Goal: Find specific page/section: Find specific page/section

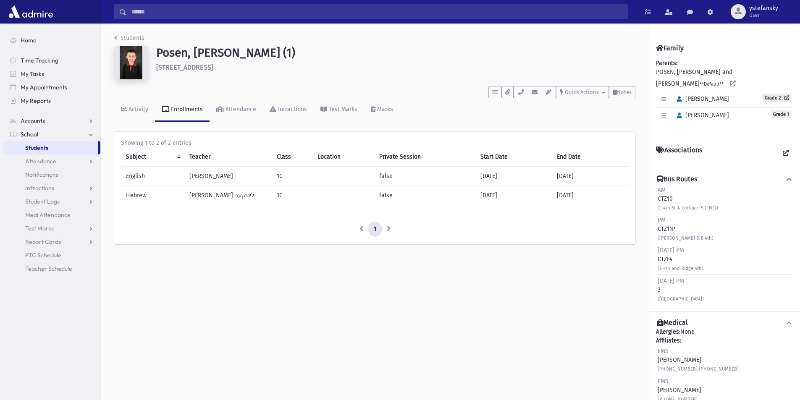
click at [43, 150] on span "Students" at bounding box center [36, 148] width 23 height 8
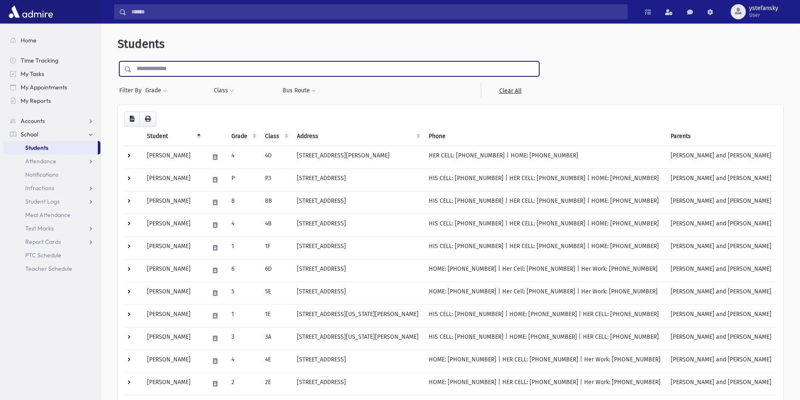
click at [183, 65] on input "text" at bounding box center [334, 68] width 407 height 15
type input "********"
click at [118, 61] on input "submit" at bounding box center [130, 66] width 24 height 11
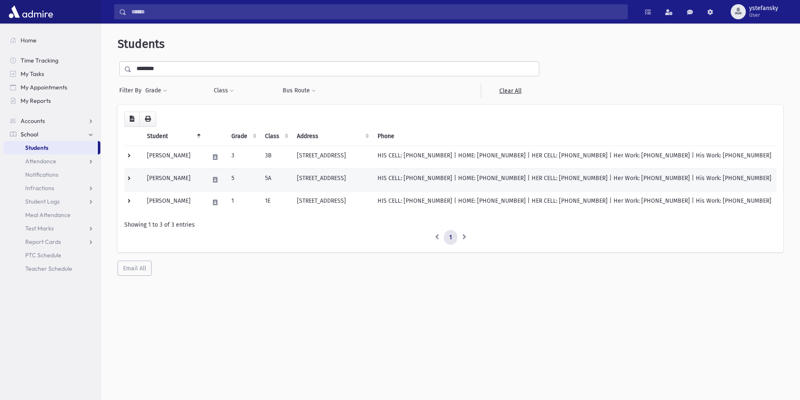
click at [188, 175] on td "Rosenman, Mordechai" at bounding box center [173, 179] width 62 height 23
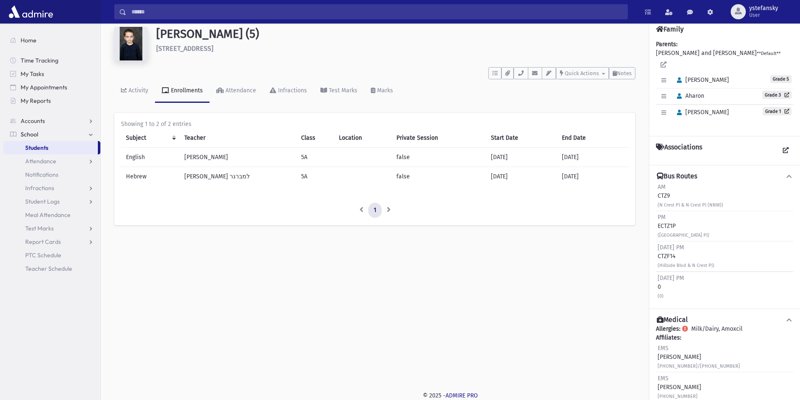
drag, startPoint x: 659, startPoint y: 271, endPoint x: 670, endPoint y: 284, distance: 17.0
click at [670, 284] on div "Sunday PM 0 (0)" at bounding box center [670, 287] width 26 height 26
click at [670, 292] on div "Sunday PM 0 (0)" at bounding box center [724, 287] width 137 height 30
click at [664, 291] on div "(0)" at bounding box center [670, 295] width 26 height 9
drag, startPoint x: 665, startPoint y: 287, endPoint x: 659, endPoint y: 268, distance: 20.3
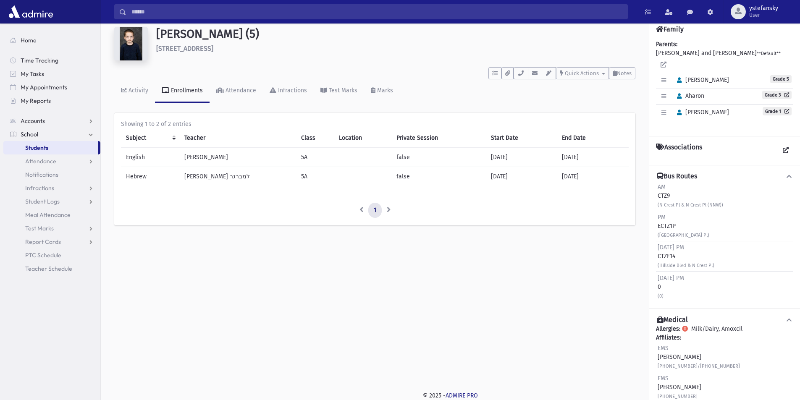
click at [659, 274] on div "Sunday PM 0 (0)" at bounding box center [670, 287] width 26 height 26
click at [658, 274] on span "[DATE] PM" at bounding box center [670, 277] width 26 height 7
drag, startPoint x: 658, startPoint y: 269, endPoint x: 669, endPoint y: 289, distance: 22.5
click at [669, 289] on div "Sunday PM 0 (0)" at bounding box center [670, 287] width 26 height 26
click at [669, 291] on div "(0)" at bounding box center [670, 295] width 26 height 9
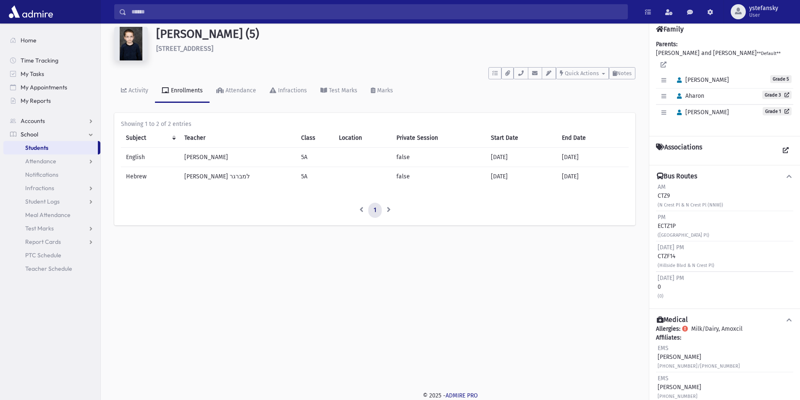
drag, startPoint x: 664, startPoint y: 287, endPoint x: 659, endPoint y: 272, distance: 15.8
click at [659, 274] on div "Sunday PM 0 (0)" at bounding box center [670, 287] width 26 height 26
click at [658, 274] on span "Sunday PM" at bounding box center [670, 277] width 26 height 7
drag, startPoint x: 658, startPoint y: 272, endPoint x: 667, endPoint y: 288, distance: 17.7
click at [667, 288] on div "Sunday PM 0 (0)" at bounding box center [670, 287] width 26 height 26
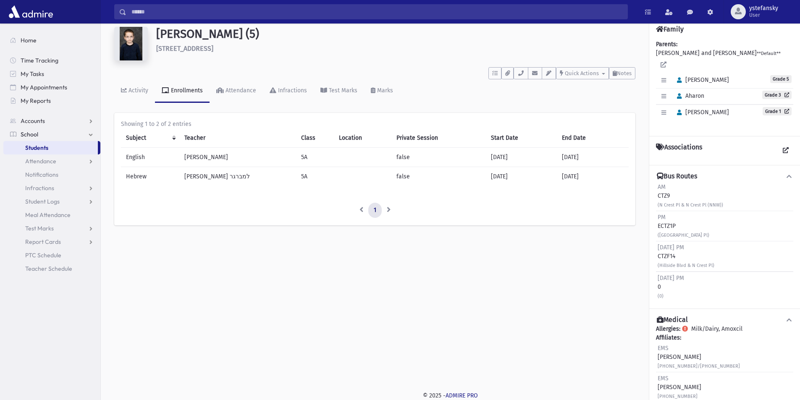
click at [667, 291] on div "(0)" at bounding box center [670, 295] width 26 height 9
drag, startPoint x: 666, startPoint y: 289, endPoint x: 656, endPoint y: 272, distance: 19.9
click at [656, 272] on div "Sunday PM 0 (0)" at bounding box center [724, 287] width 137 height 30
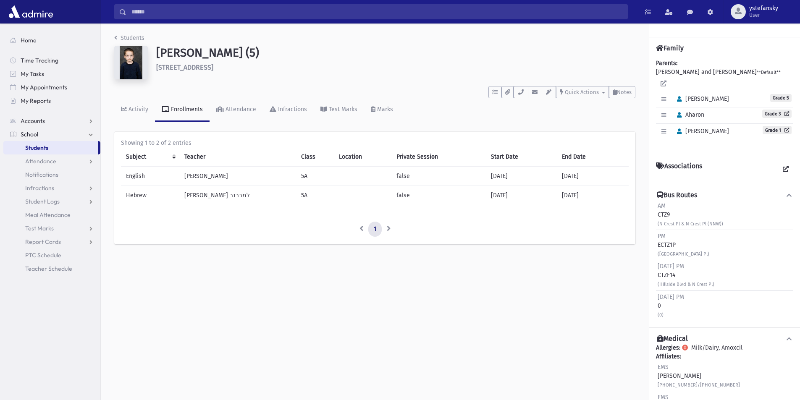
drag, startPoint x: 160, startPoint y: 53, endPoint x: 233, endPoint y: 71, distance: 74.3
click at [233, 71] on div "Rosenman, Mordechai (5) 162 N Crest Pl Lakewood" at bounding box center [395, 64] width 487 height 37
click at [40, 145] on span "Students" at bounding box center [36, 148] width 23 height 8
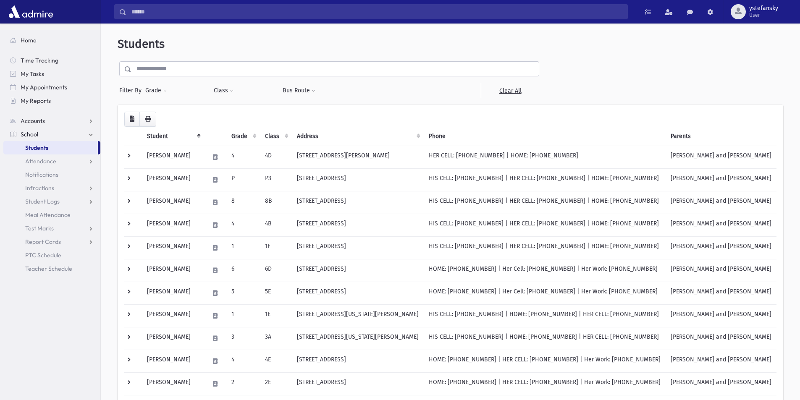
click at [148, 70] on input "text" at bounding box center [334, 68] width 407 height 15
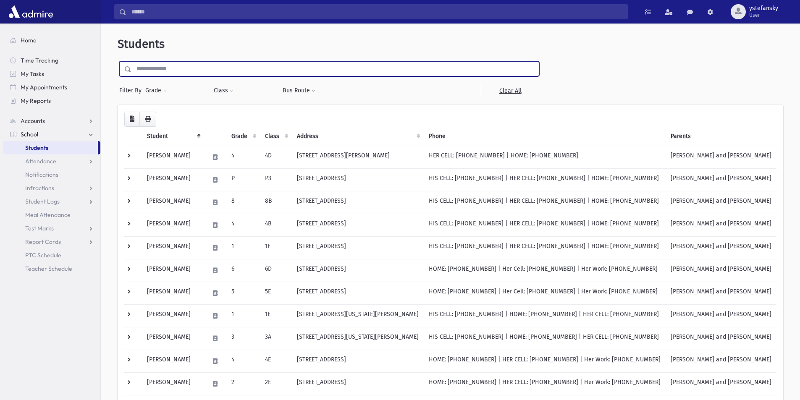
type input "*********"
click at [118, 61] on input "submit" at bounding box center [130, 66] width 24 height 11
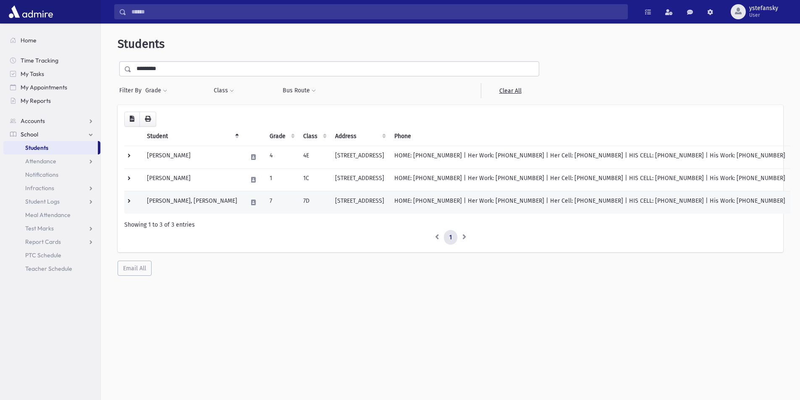
click at [298, 201] on td "7D" at bounding box center [314, 202] width 32 height 23
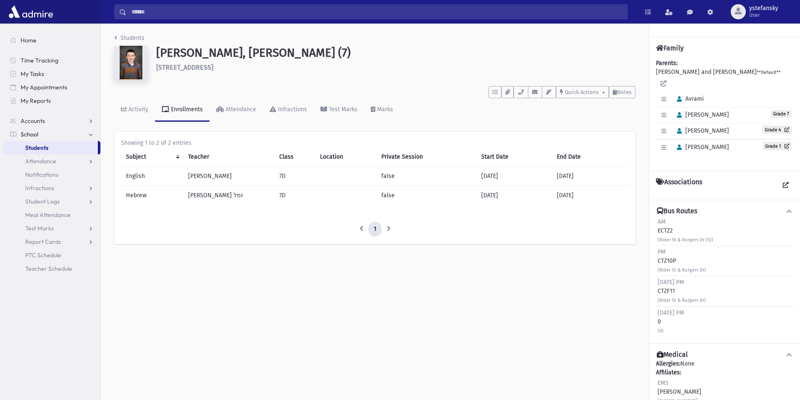
click at [50, 147] on link "Students" at bounding box center [50, 147] width 94 height 13
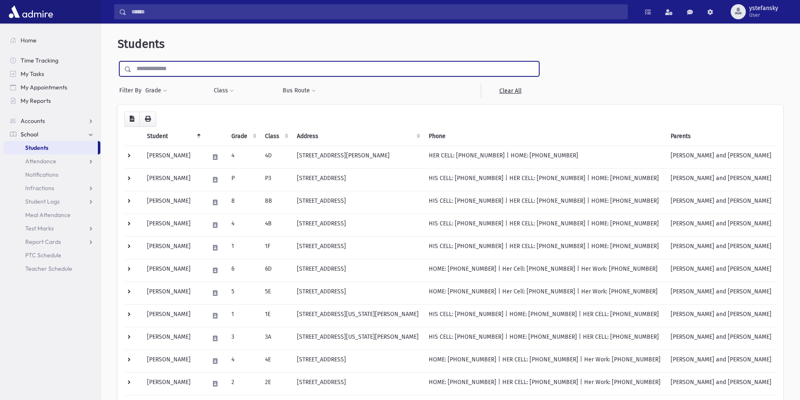
click at [172, 66] on input "text" at bounding box center [334, 68] width 407 height 15
type input "*****"
click at [118, 61] on input "submit" at bounding box center [130, 66] width 24 height 11
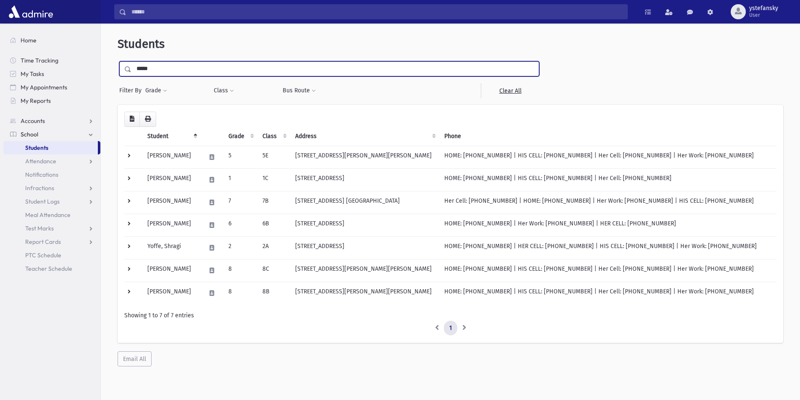
click at [154, 66] on input "*****" at bounding box center [334, 68] width 407 height 15
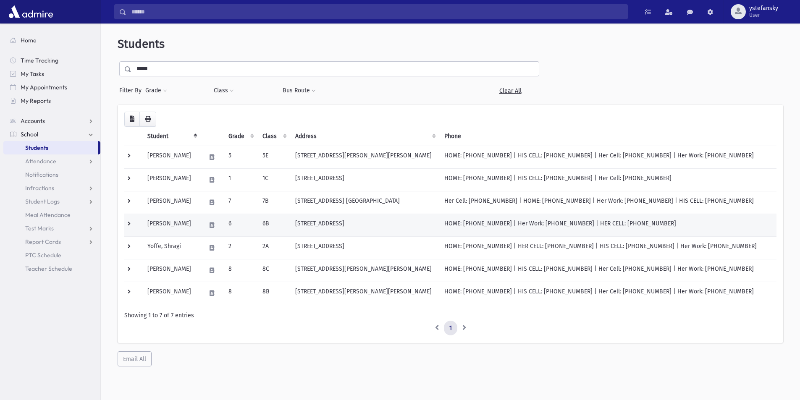
click at [342, 225] on td "22 Waverly Court Lakewood, NJ 08701" at bounding box center [364, 225] width 149 height 23
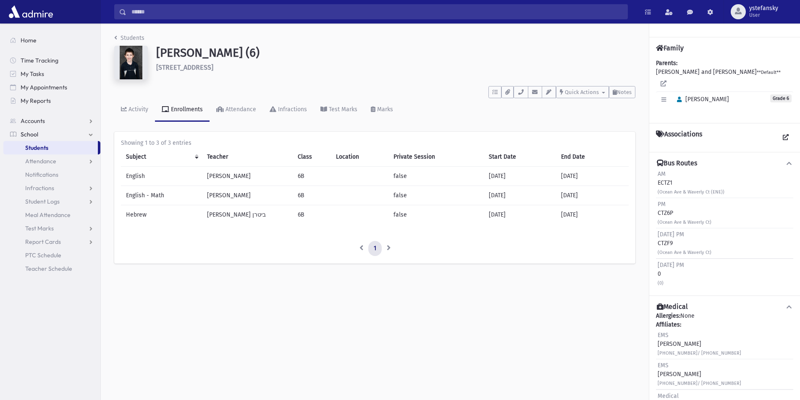
click at [52, 145] on link "Students" at bounding box center [50, 147] width 94 height 13
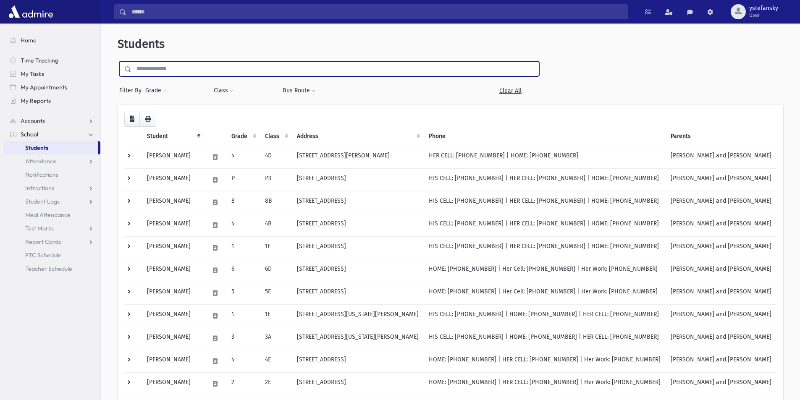
click at [162, 69] on input "text" at bounding box center [334, 68] width 407 height 15
click at [327, 153] on td "668 Brewers Bridge Road Jackson, NJ 08527" at bounding box center [358, 157] width 132 height 23
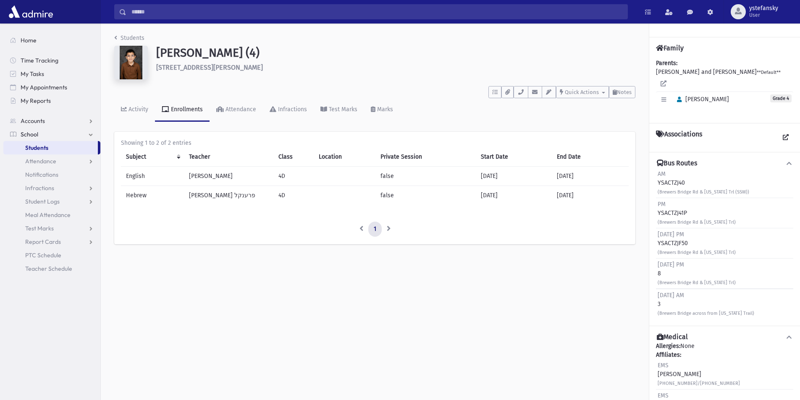
click at [50, 147] on link "Students" at bounding box center [50, 147] width 94 height 13
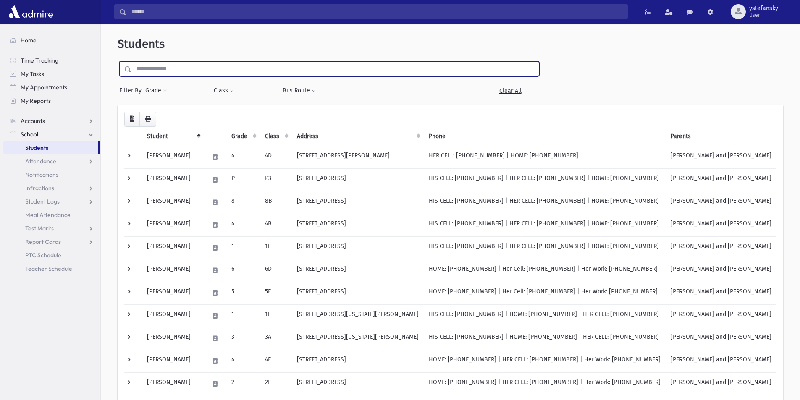
paste input "********"
type input "********"
click at [118, 61] on input "submit" at bounding box center [130, 66] width 24 height 11
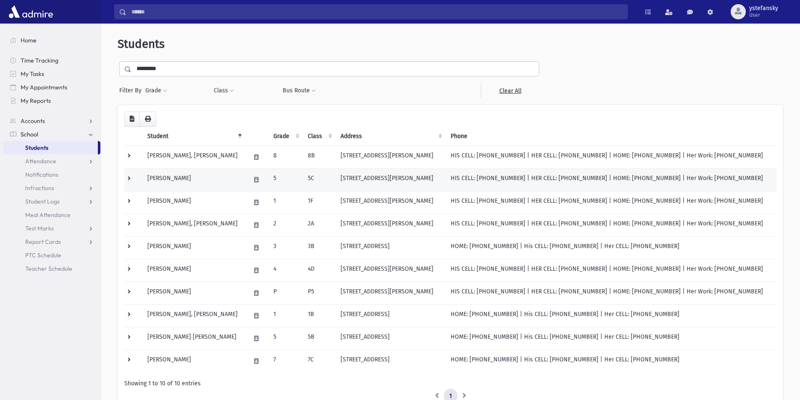
click at [307, 179] on td "5C" at bounding box center [319, 179] width 33 height 23
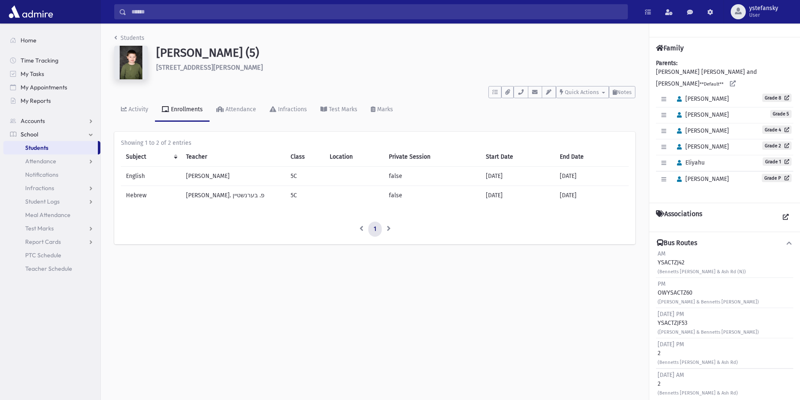
click at [43, 144] on span "Students" at bounding box center [36, 148] width 23 height 8
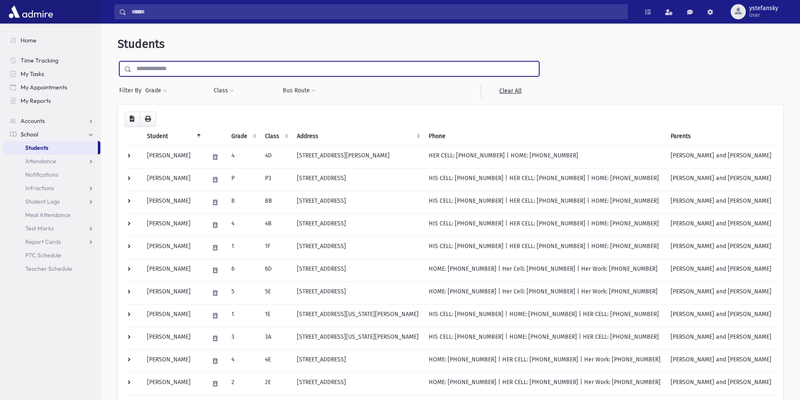
click at [199, 71] on input "text" at bounding box center [334, 68] width 407 height 15
type input "**********"
click at [118, 61] on input "submit" at bounding box center [130, 66] width 24 height 11
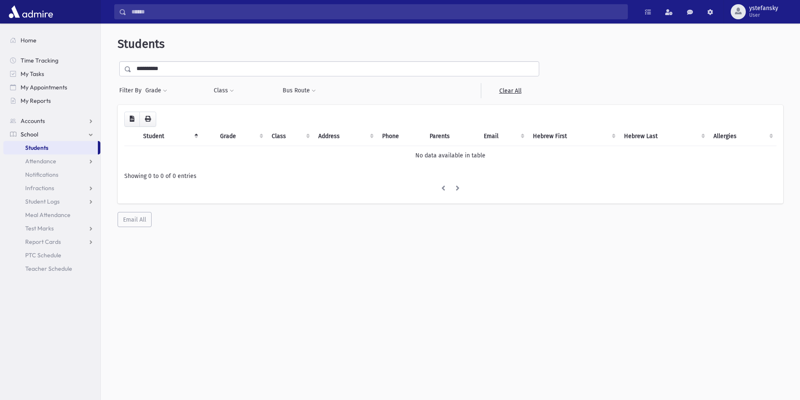
click at [144, 69] on input "**********" at bounding box center [334, 68] width 407 height 15
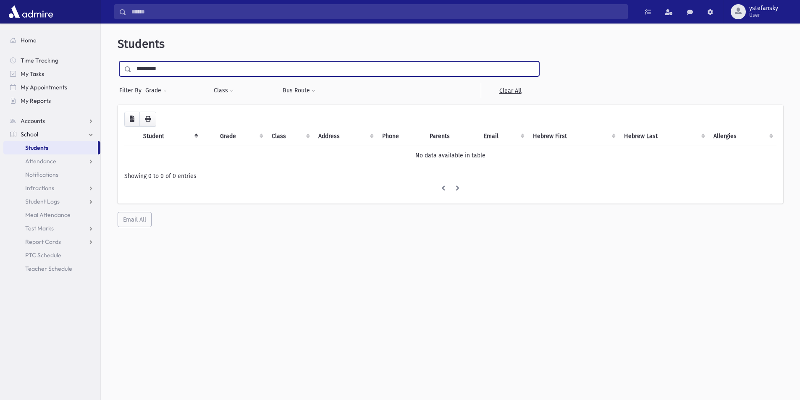
type input "*********"
click at [118, 61] on input "submit" at bounding box center [130, 66] width 24 height 11
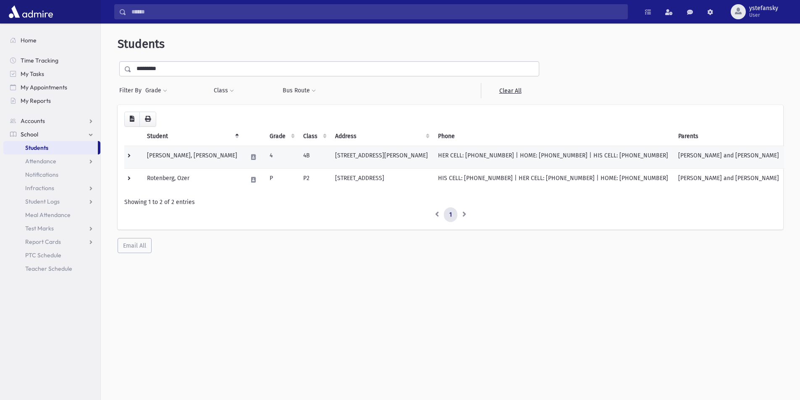
click at [204, 157] on td "Rotenberg, Moshe Gershon" at bounding box center [192, 157] width 100 height 23
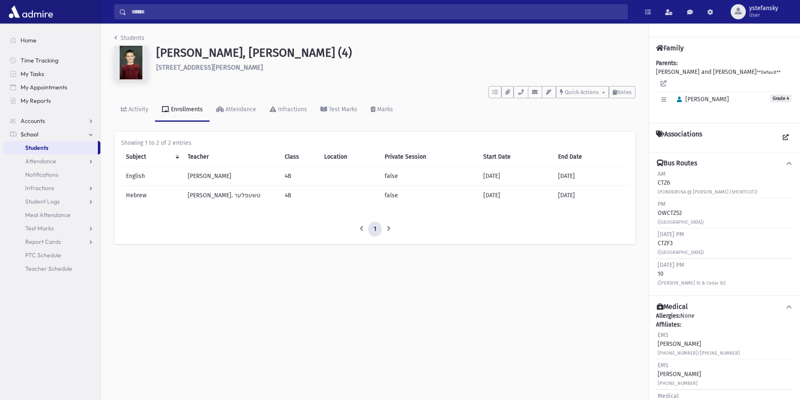
click at [290, 331] on div "Students [PERSON_NAME], [PERSON_NAME] (4) [STREET_ADDRESS][PERSON_NAME] **** To…" at bounding box center [450, 212] width 699 height 376
click at [661, 272] on div "Sunday PM 10 (Henry St & Cedar St)" at bounding box center [691, 274] width 68 height 26
click at [661, 274] on div "Sunday PM 10 (Henry St & Cedar St)" at bounding box center [691, 274] width 68 height 26
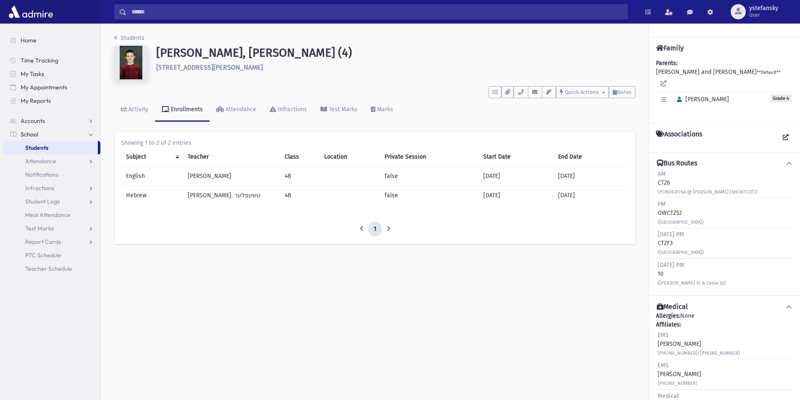
click at [661, 274] on div "Sunday PM 10 (Henry St & Cedar St)" at bounding box center [691, 274] width 68 height 26
click at [659, 275] on div "Sunday PM 10 (Henry St & Cedar St)" at bounding box center [691, 274] width 68 height 26
click at [660, 275] on div "Sunday PM 10 (Henry St & Cedar St)" at bounding box center [691, 274] width 68 height 26
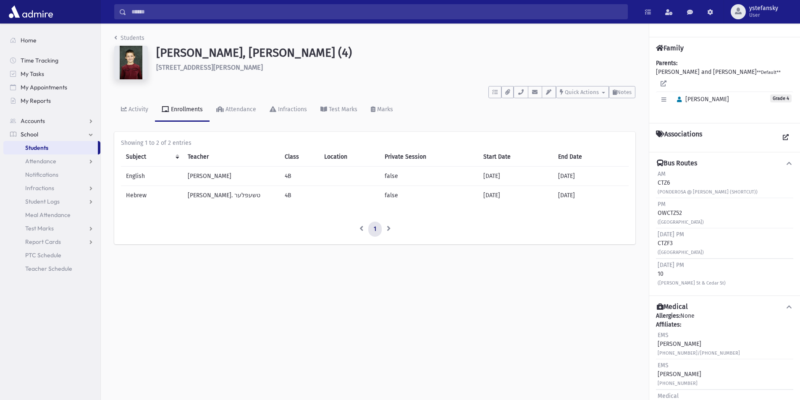
click at [660, 275] on div "Sunday PM 10 (Henry St & Cedar St)" at bounding box center [691, 274] width 68 height 26
click at [45, 149] on span "Students" at bounding box center [36, 148] width 23 height 8
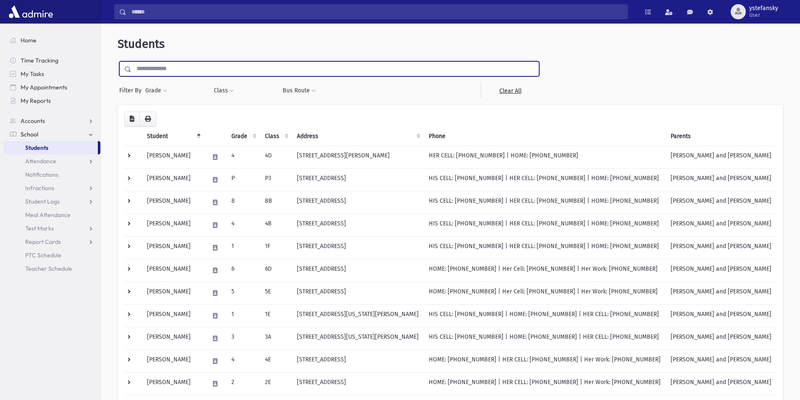
paste input "*********"
type input "*********"
click at [118, 61] on input "submit" at bounding box center [130, 66] width 24 height 11
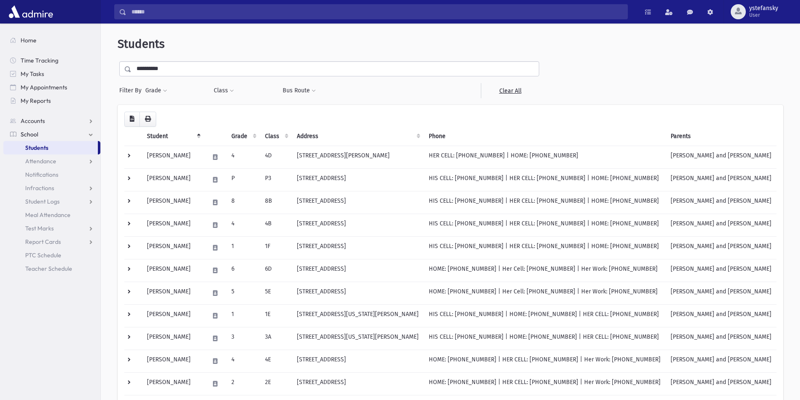
click at [157, 67] on input "*********" at bounding box center [334, 68] width 407 height 15
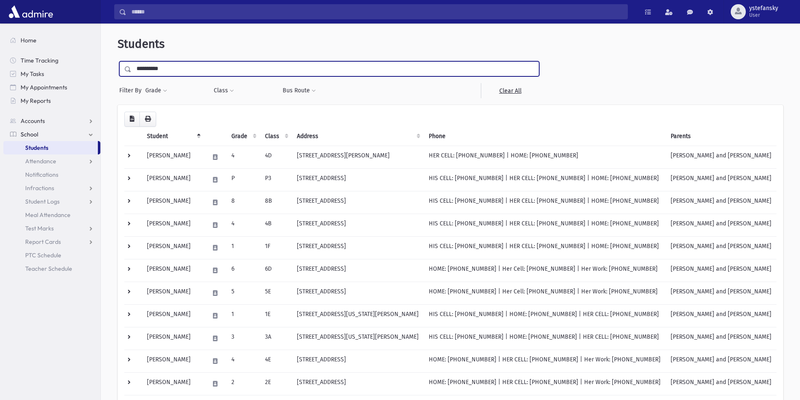
click at [118, 61] on input "submit" at bounding box center [130, 66] width 24 height 11
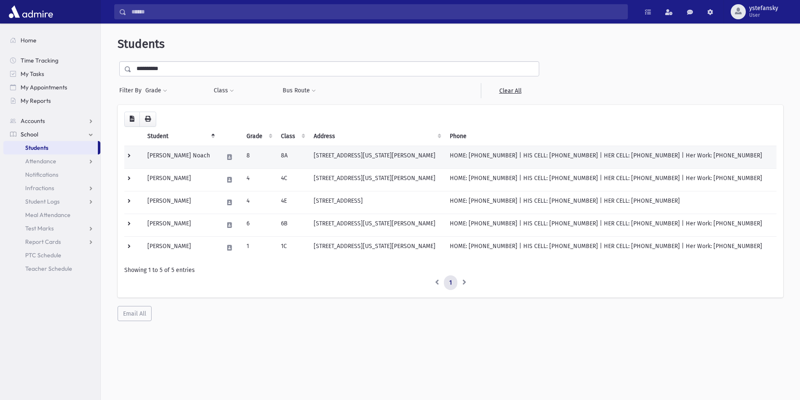
click at [375, 157] on td "14 New Hampshire St Jackson, NJ 08527" at bounding box center [376, 157] width 136 height 23
click at [203, 246] on td "Greenspan, Mordechai" at bounding box center [180, 247] width 76 height 23
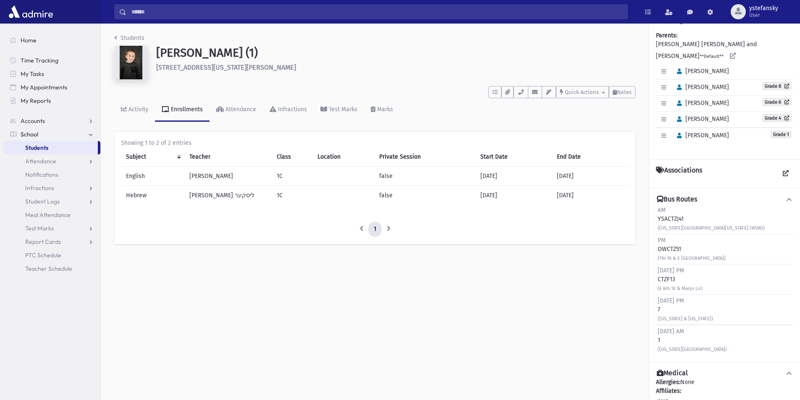
scroll to position [42, 0]
